Goal: Navigation & Orientation: Go to known website

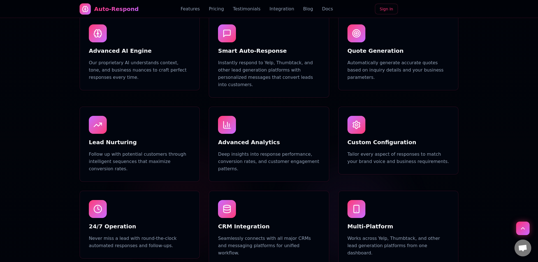
scroll to position [370, 0]
